Goal: Transaction & Acquisition: Book appointment/travel/reservation

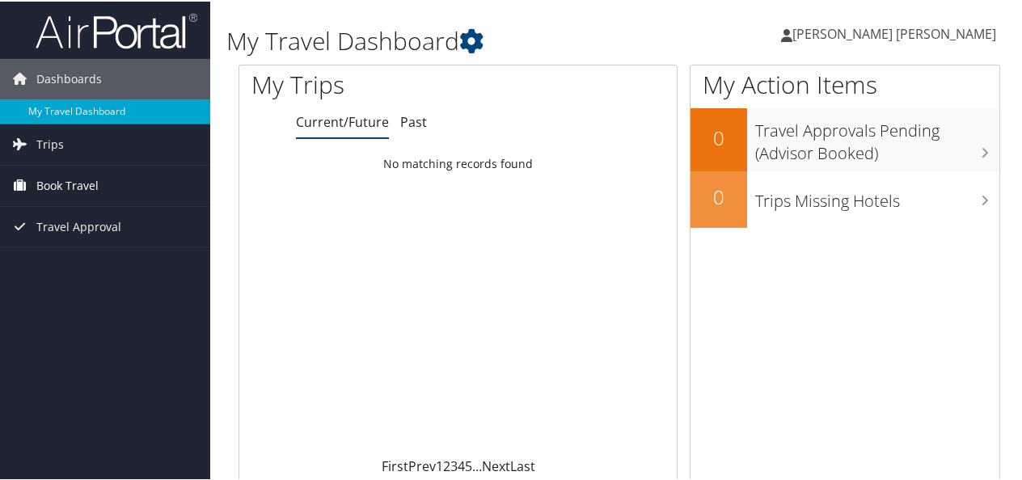
click at [47, 186] on span "Book Travel" at bounding box center [67, 184] width 62 height 40
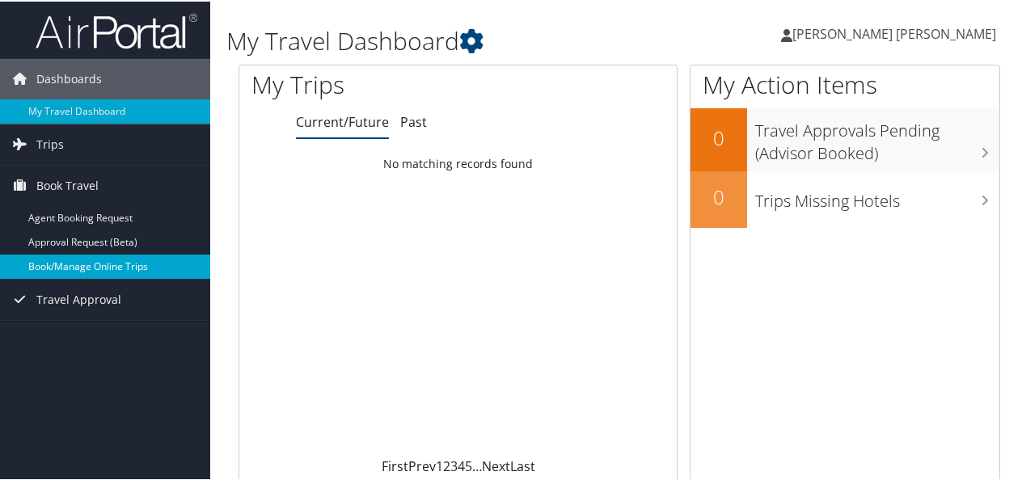
click at [55, 262] on link "Book/Manage Online Trips" at bounding box center [105, 265] width 210 height 24
